Goal: Answer question/provide support

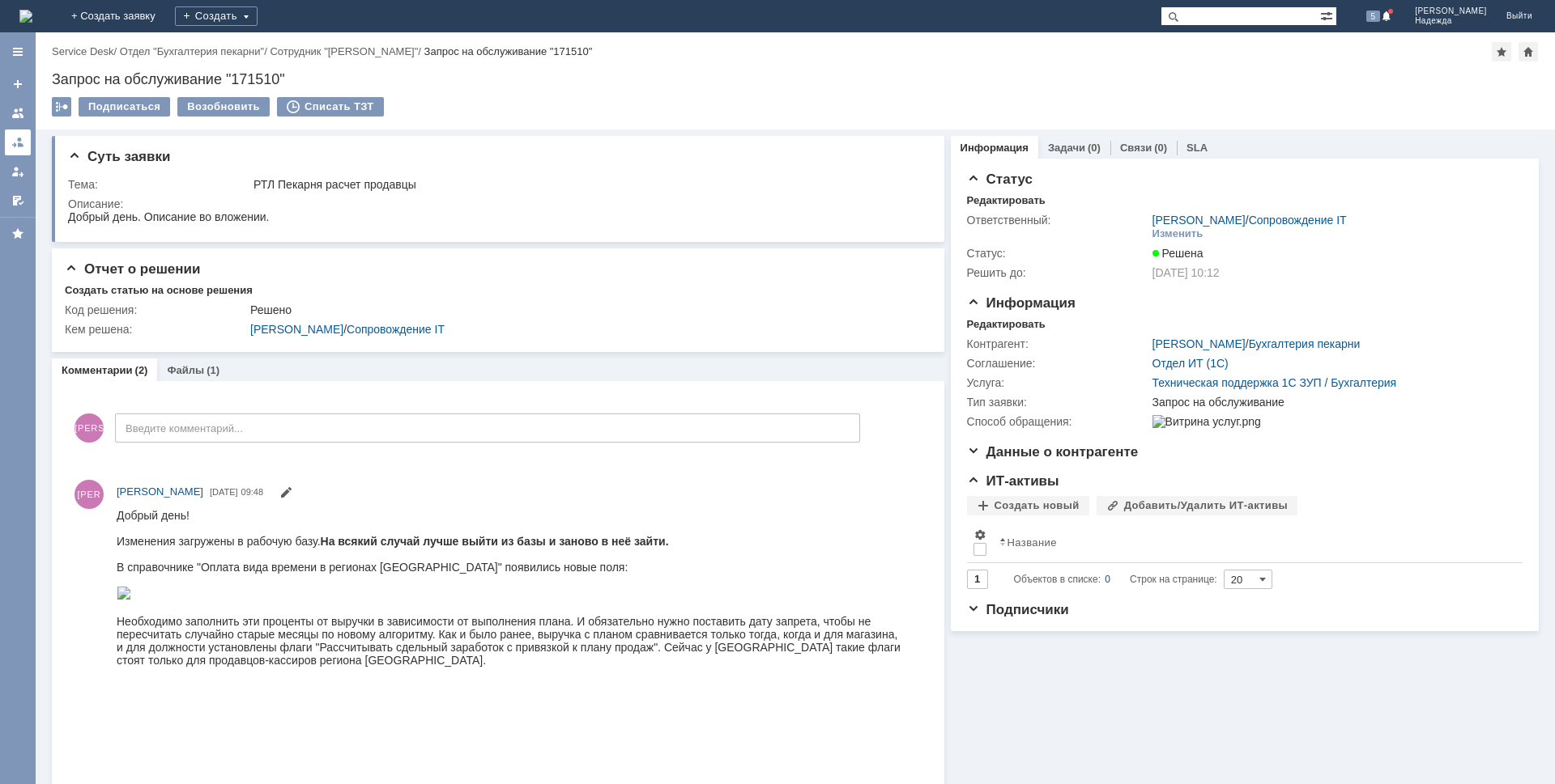
click at [14, 145] on div at bounding box center [18, 142] width 13 height 13
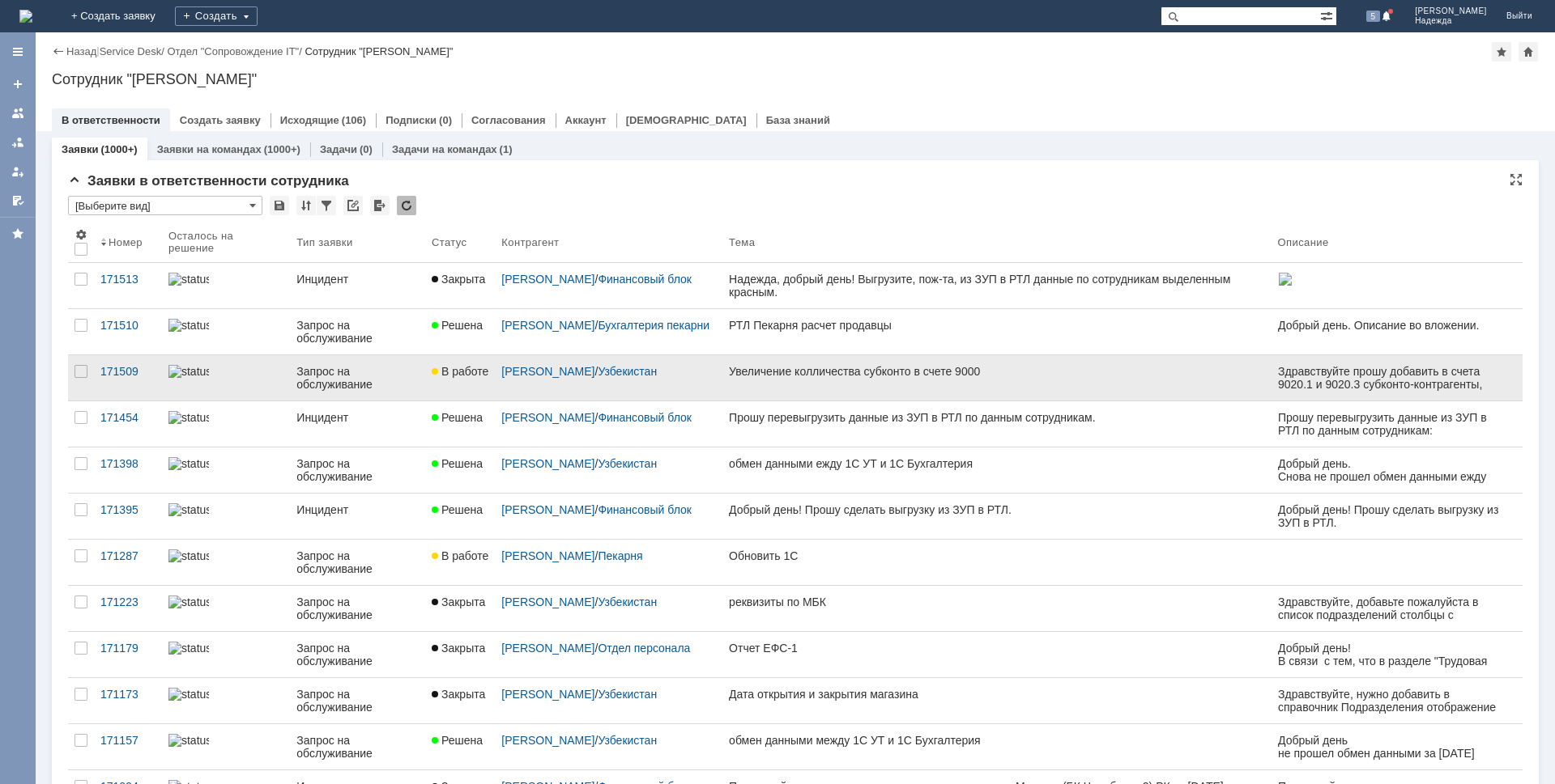
click at [917, 370] on div "Увеличение колличества субконто в счете 9000" at bounding box center [996, 372] width 536 height 13
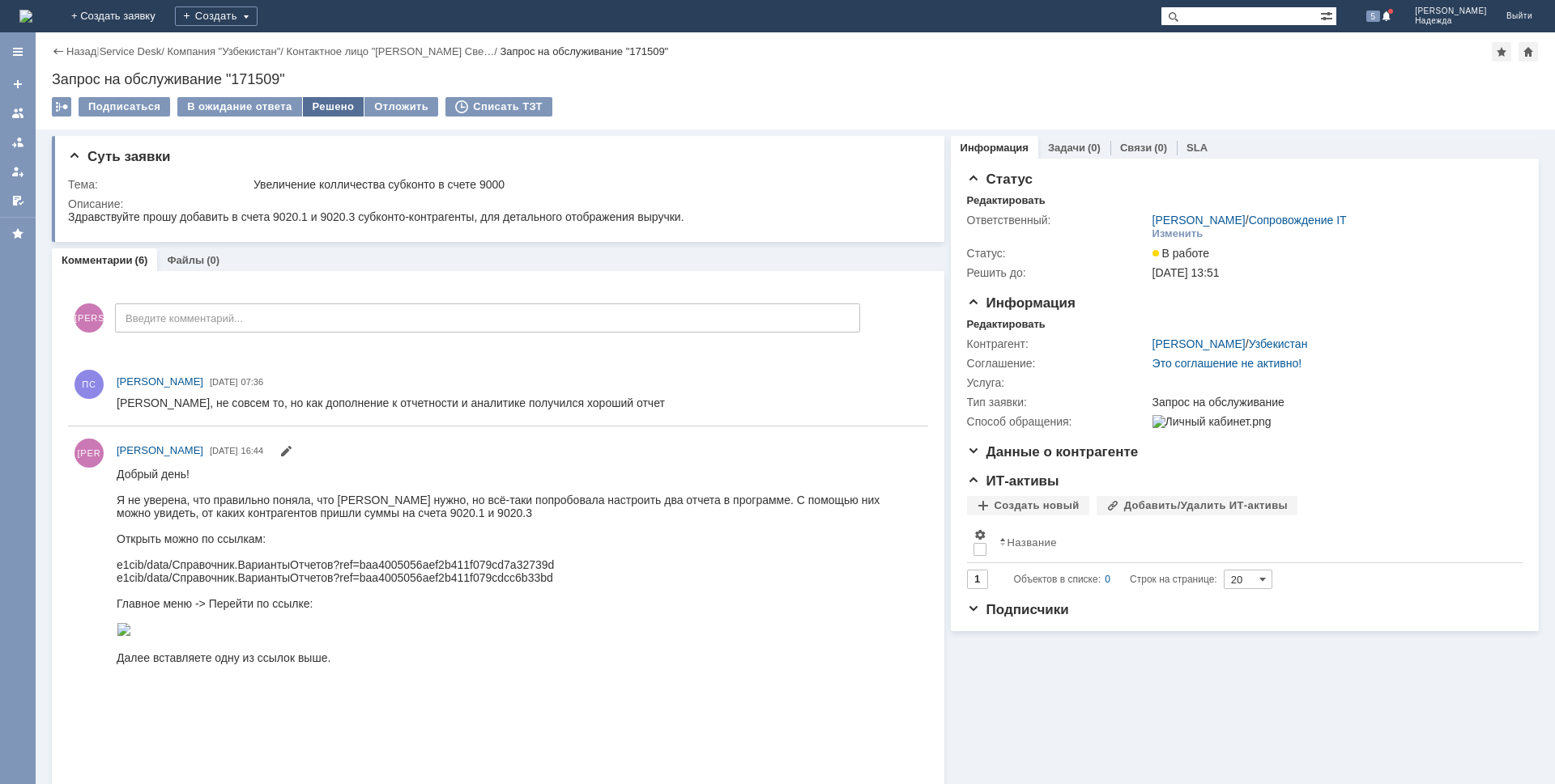
click at [317, 104] on div "Решено" at bounding box center [334, 107] width 61 height 20
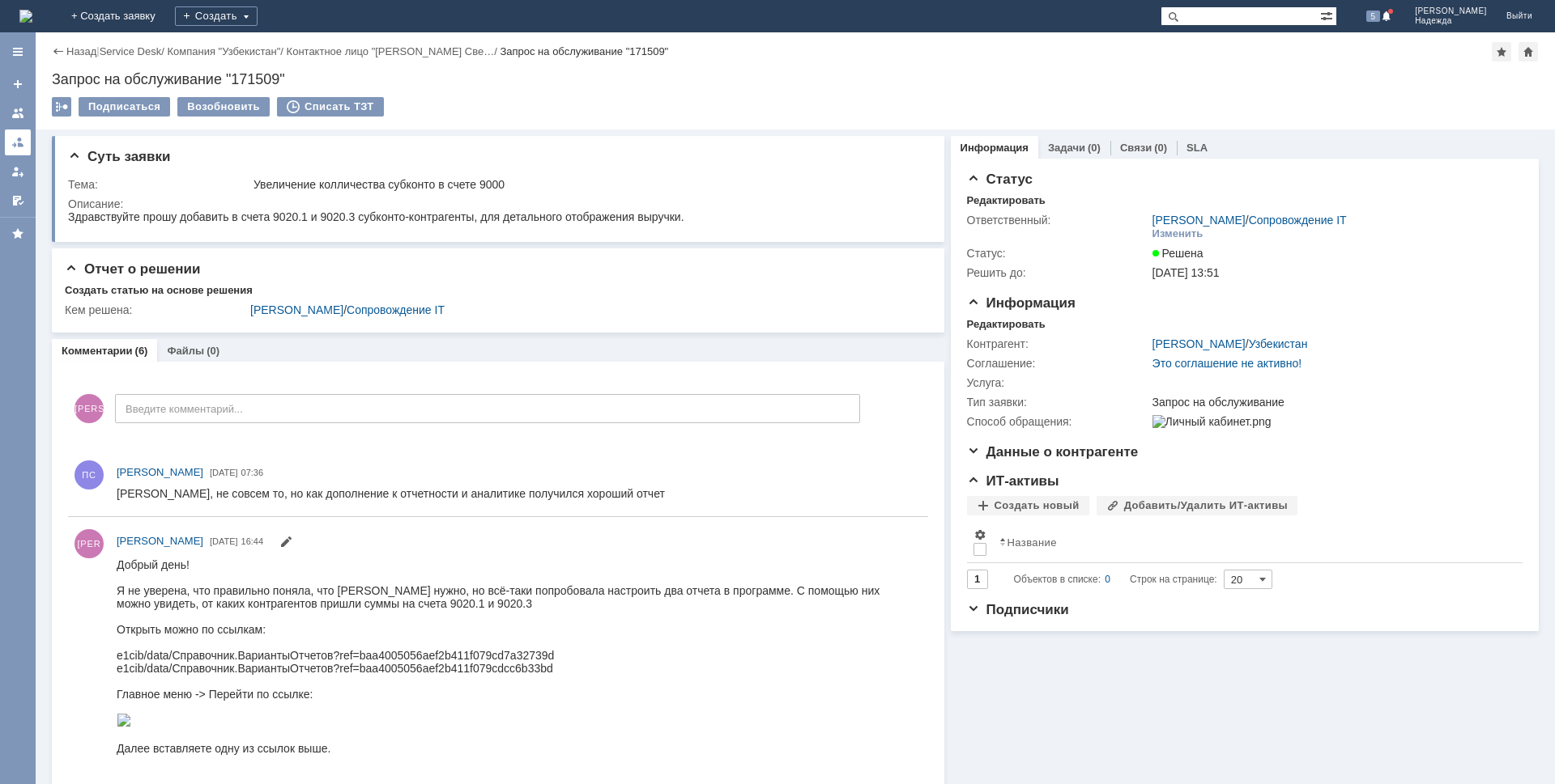
click at [15, 145] on div at bounding box center [18, 142] width 13 height 13
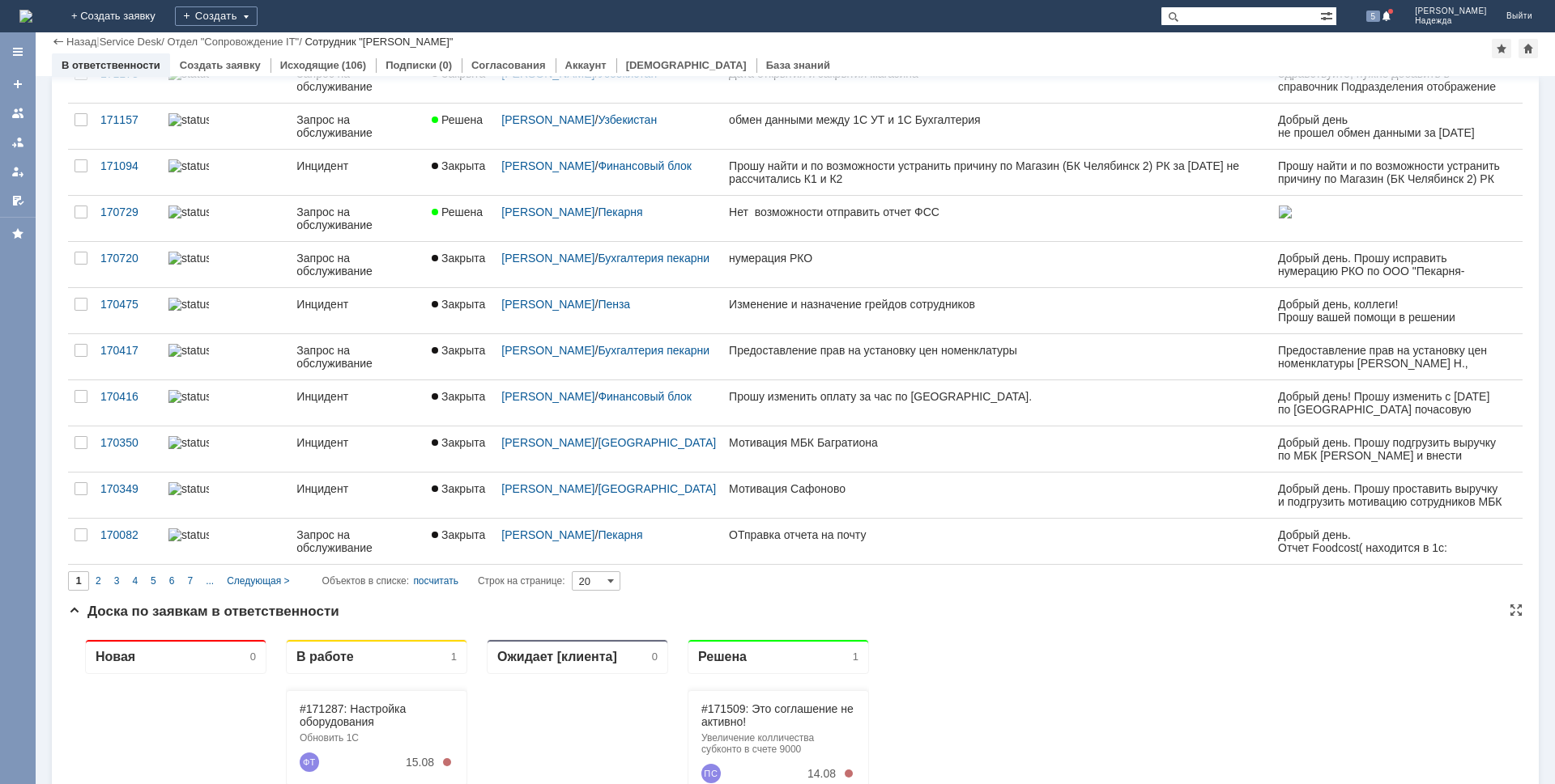
scroll to position [161, 0]
